Goal: Task Accomplishment & Management: Use online tool/utility

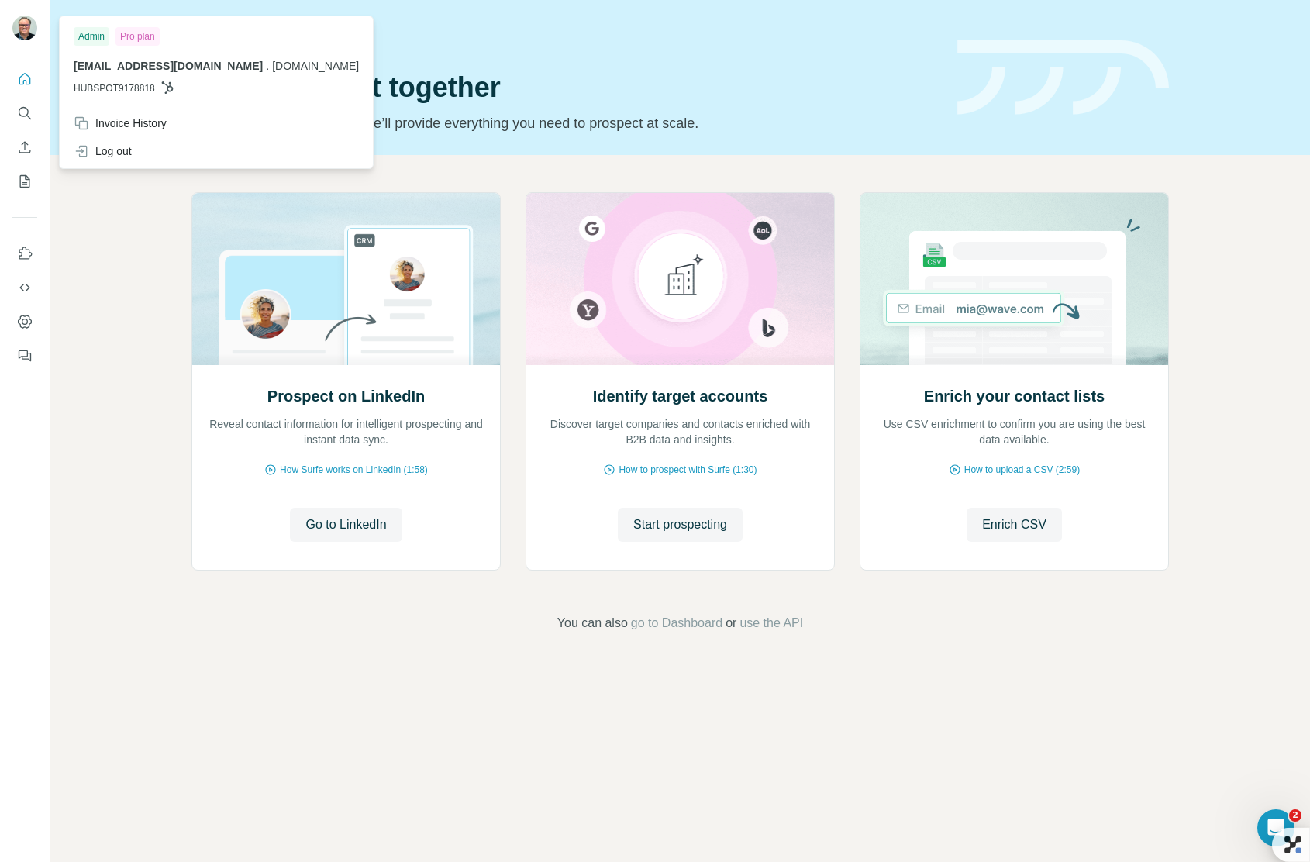
click at [18, 29] on img at bounding box center [24, 27] width 25 height 25
click at [674, 518] on span "Start prospecting" at bounding box center [680, 524] width 94 height 19
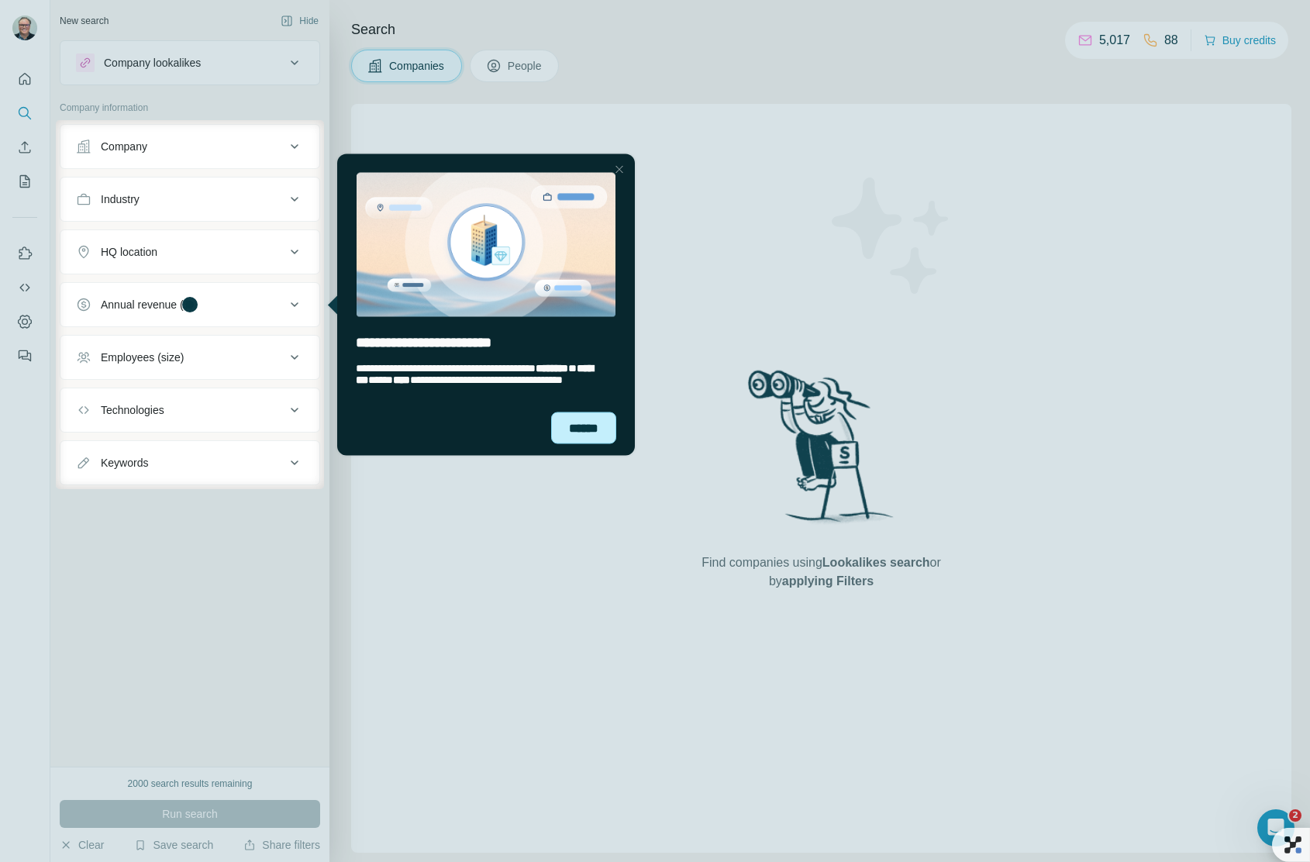
click at [595, 425] on div "******" at bounding box center [583, 427] width 65 height 32
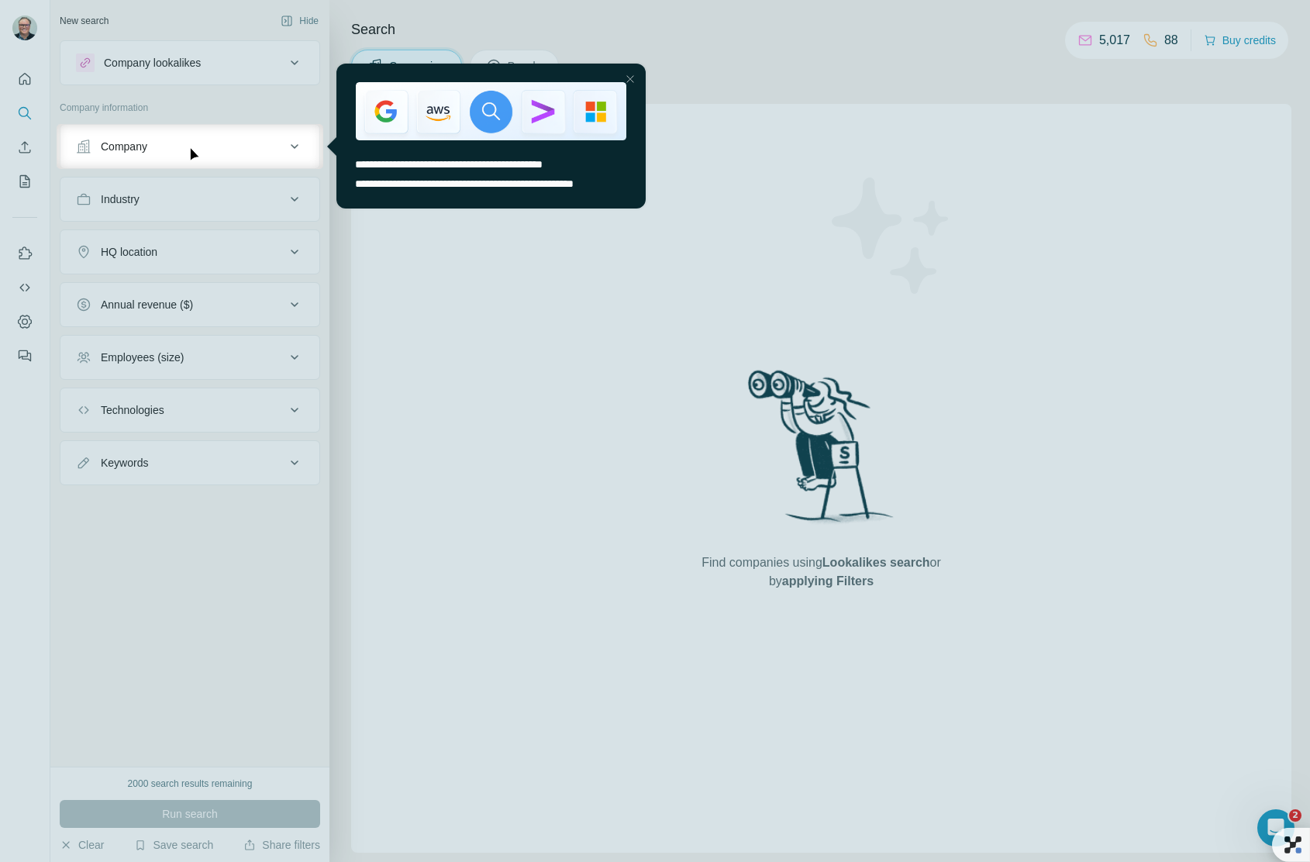
drag, startPoint x: 633, startPoint y: 78, endPoint x: 956, endPoint y: 139, distance: 328.9
click at [633, 78] on div at bounding box center [630, 79] width 19 height 19
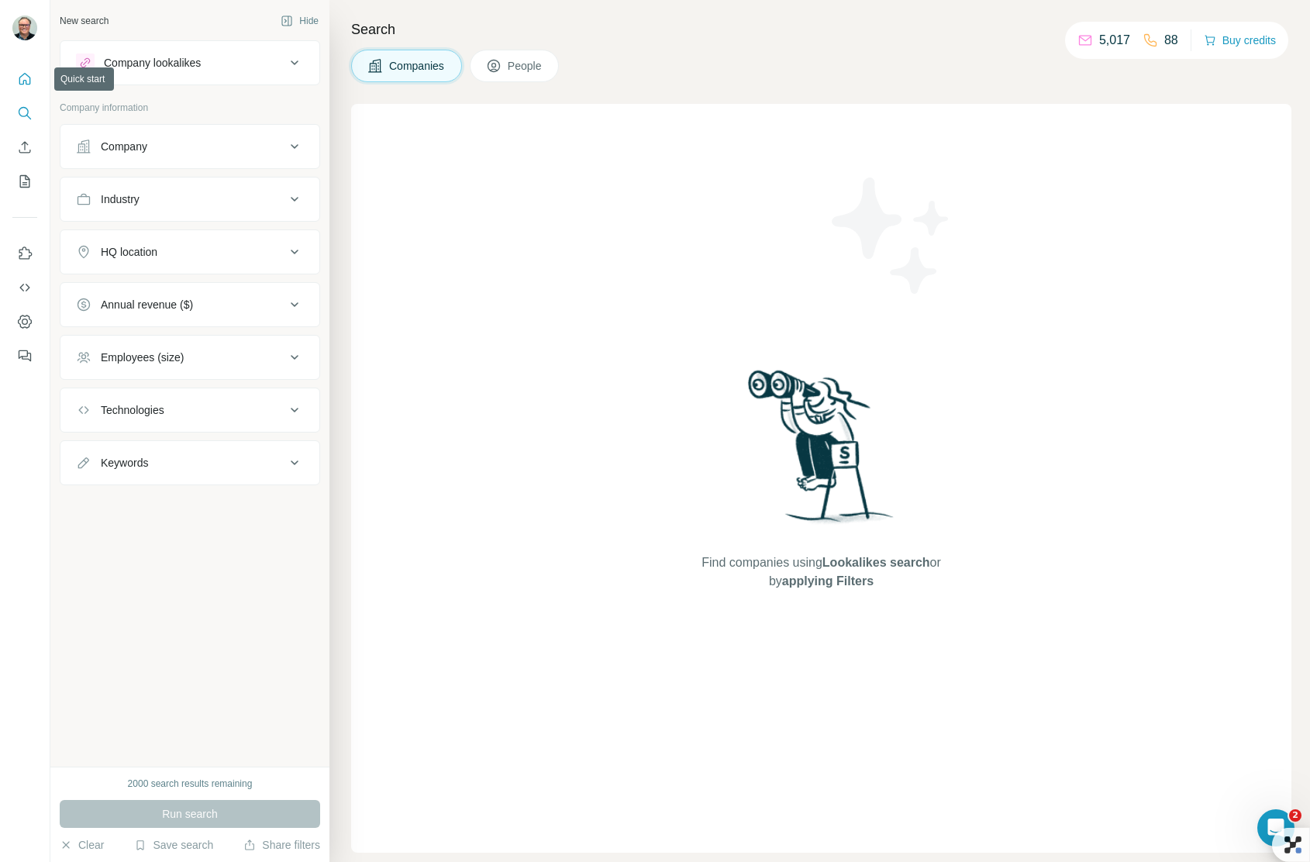
click at [27, 84] on icon "Quick start" at bounding box center [25, 79] width 12 height 12
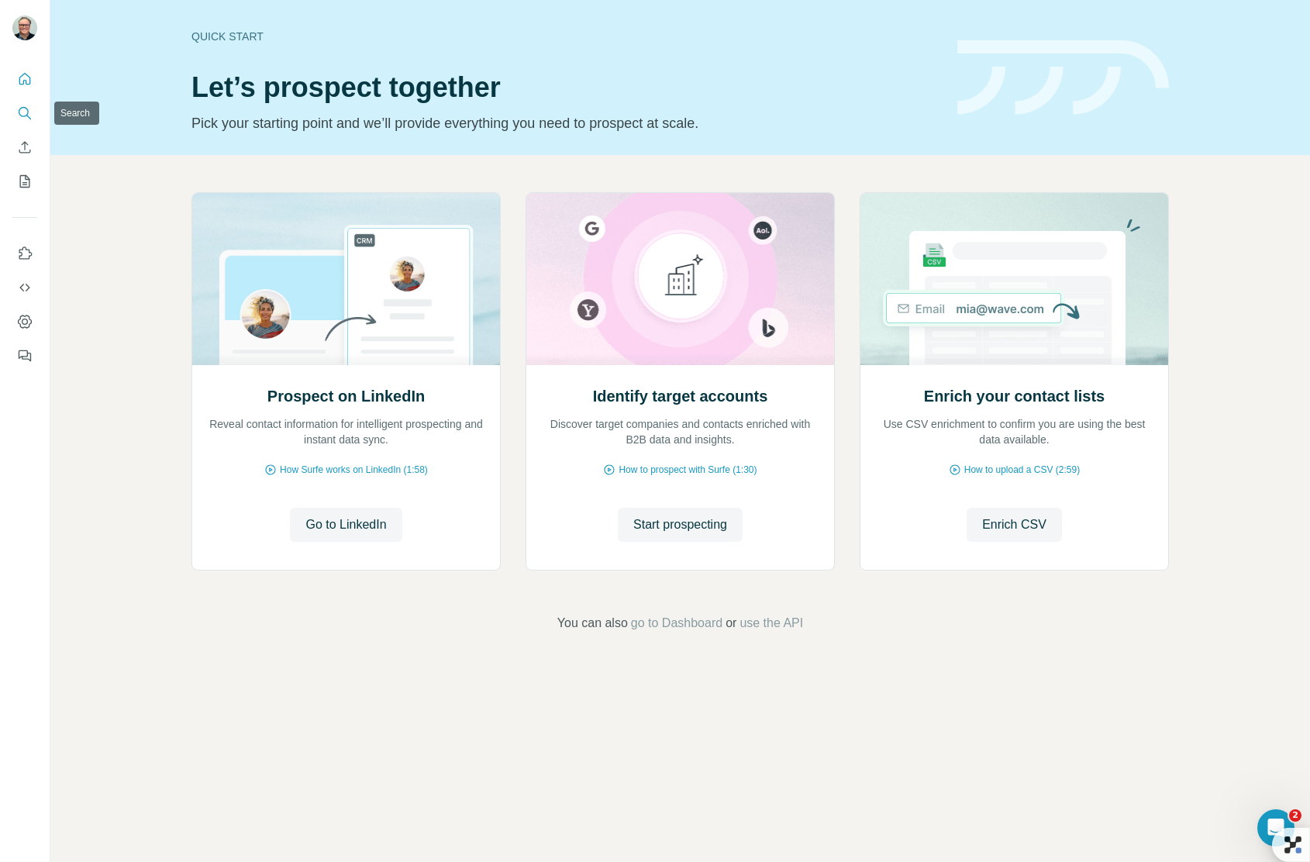
click at [25, 118] on icon "Search" at bounding box center [24, 112] width 15 height 15
